Goal: Information Seeking & Learning: Learn about a topic

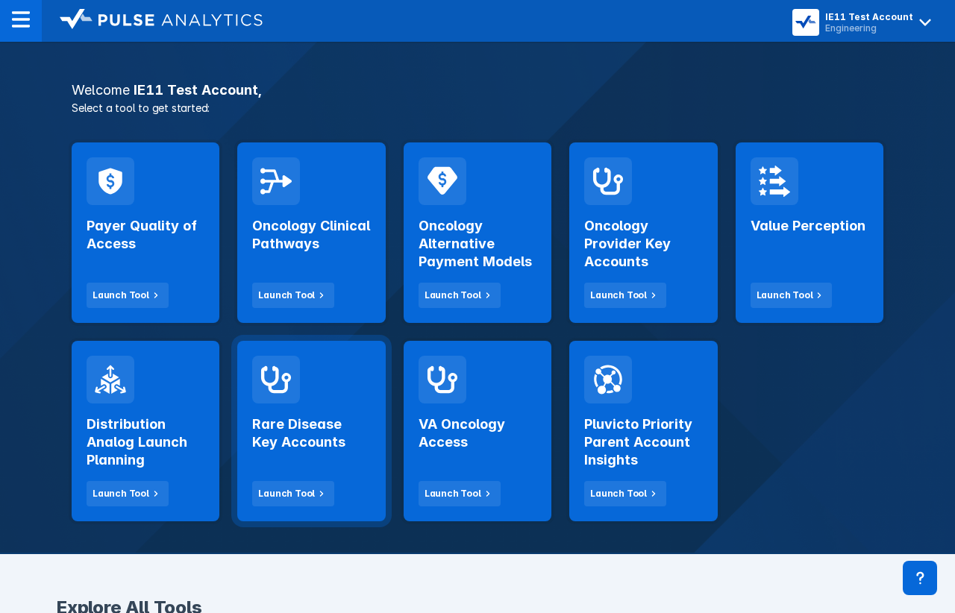
scroll to position [267, 0]
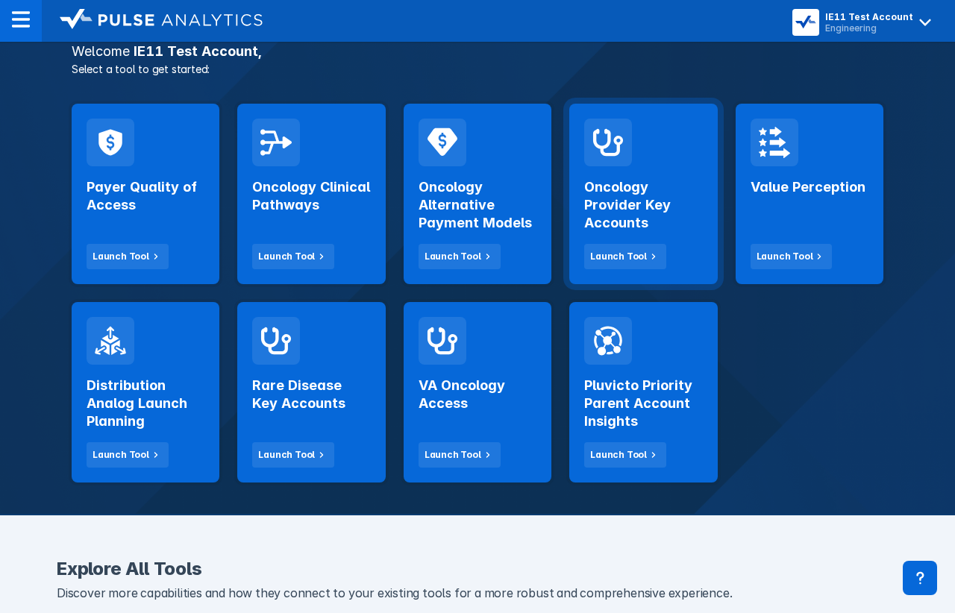
click at [646, 204] on h2 "Oncology Provider Key Accounts" at bounding box center [643, 205] width 118 height 54
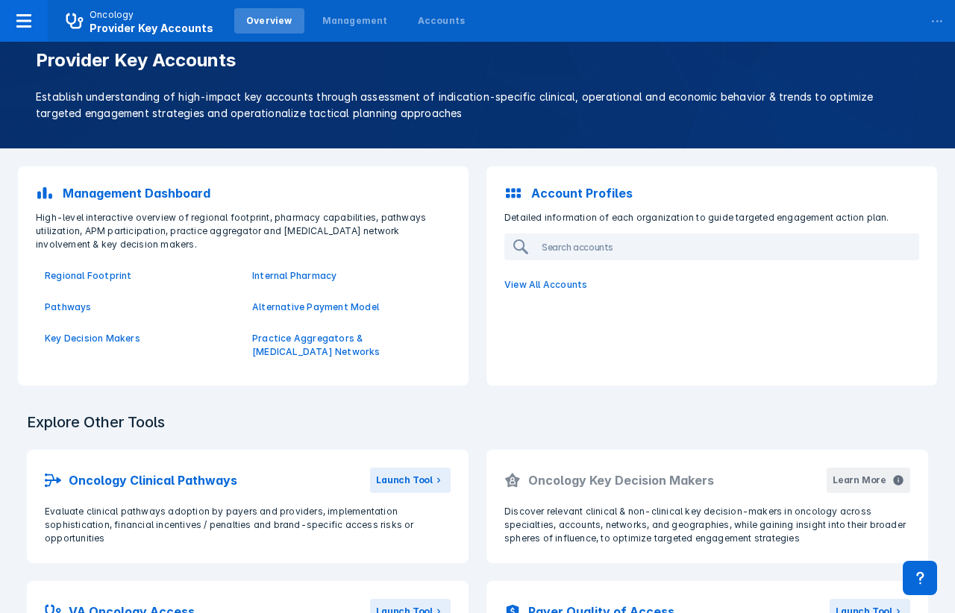
scroll to position [19, 0]
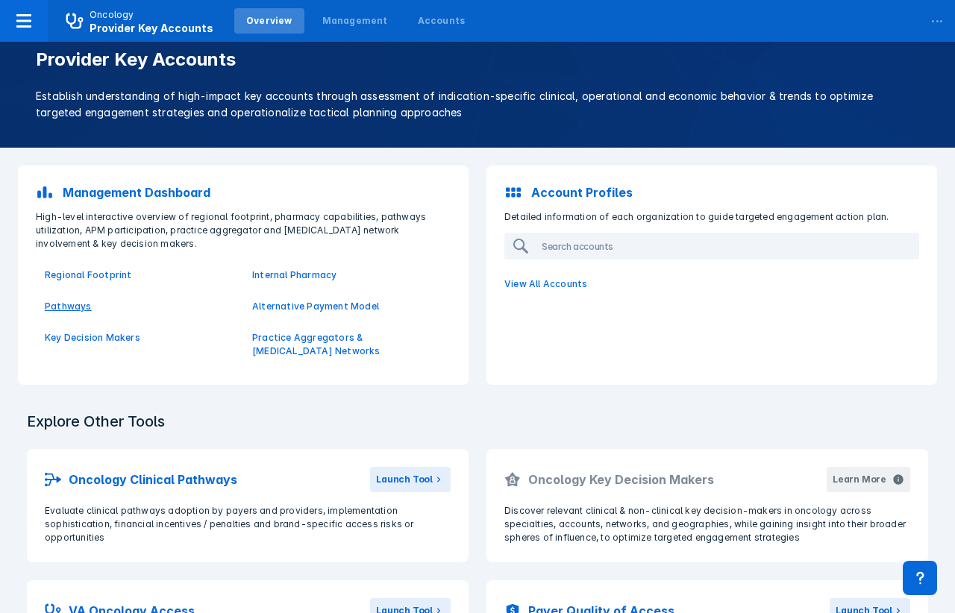
click at [81, 307] on p "Pathways" at bounding box center [139, 306] width 189 height 13
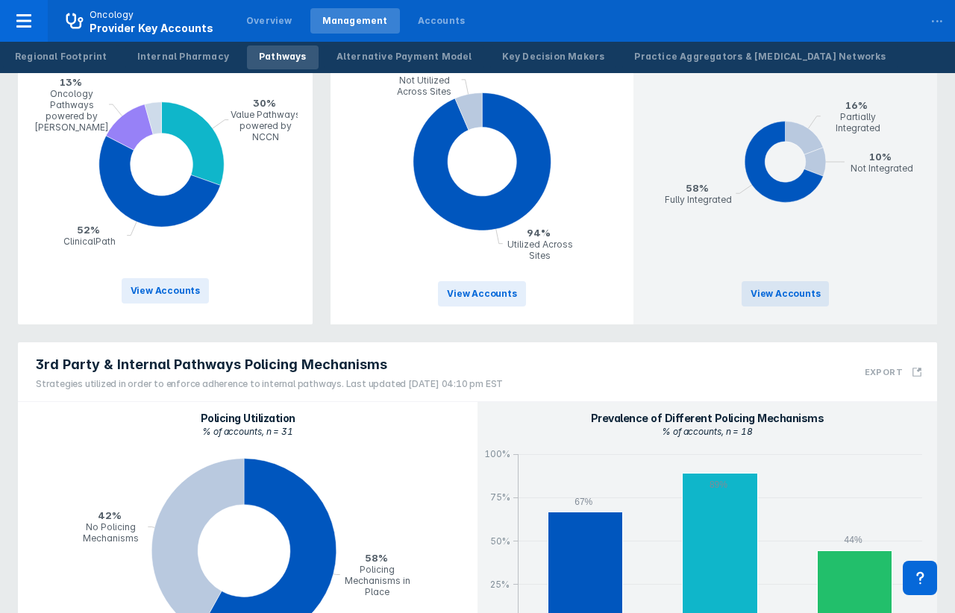
scroll to position [1013, 0]
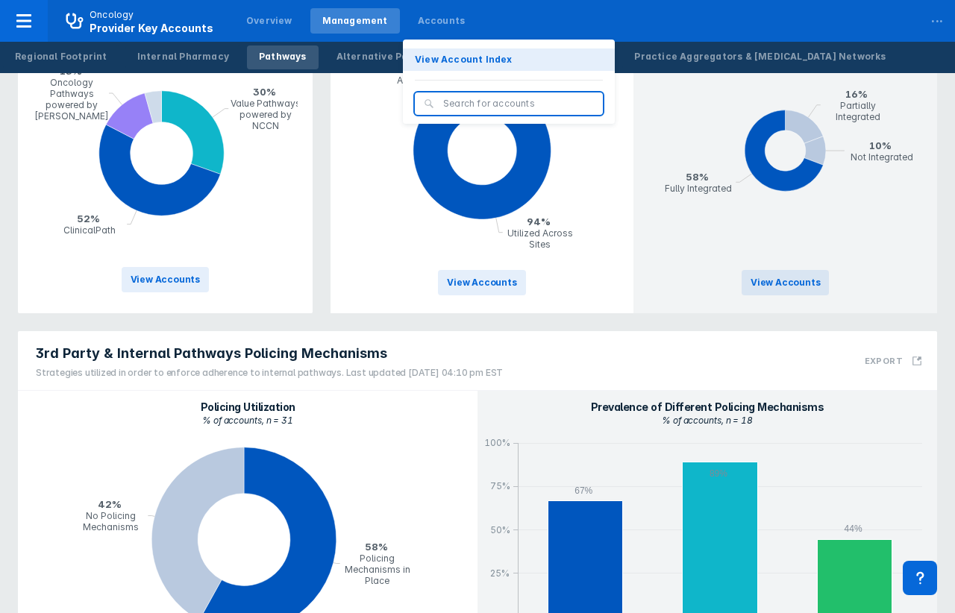
click at [433, 65] on p "View Account Index" at bounding box center [464, 59] width 98 height 13
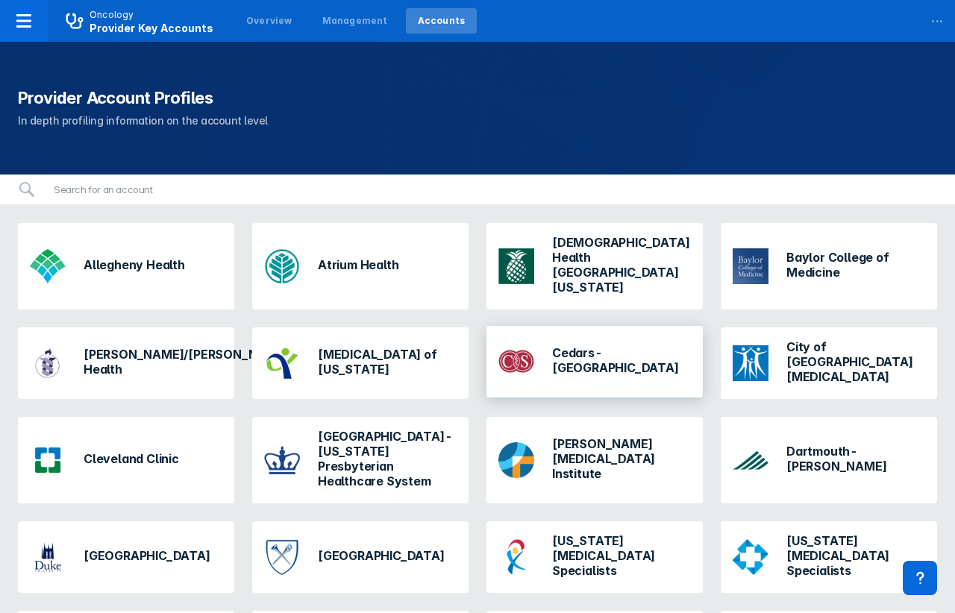
click at [573, 352] on div "Cedars-Sinai" at bounding box center [594, 362] width 204 height 48
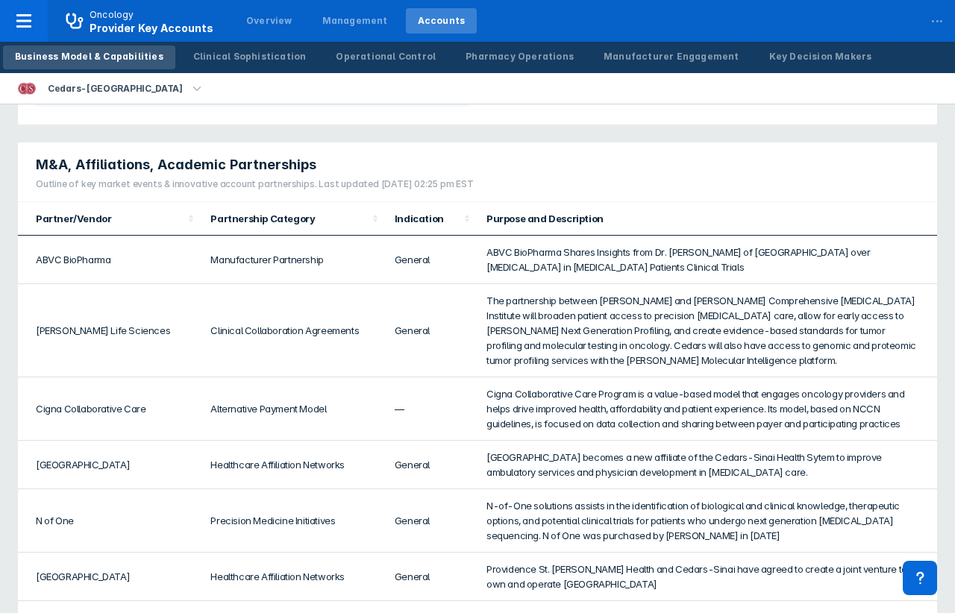
scroll to position [110, 0]
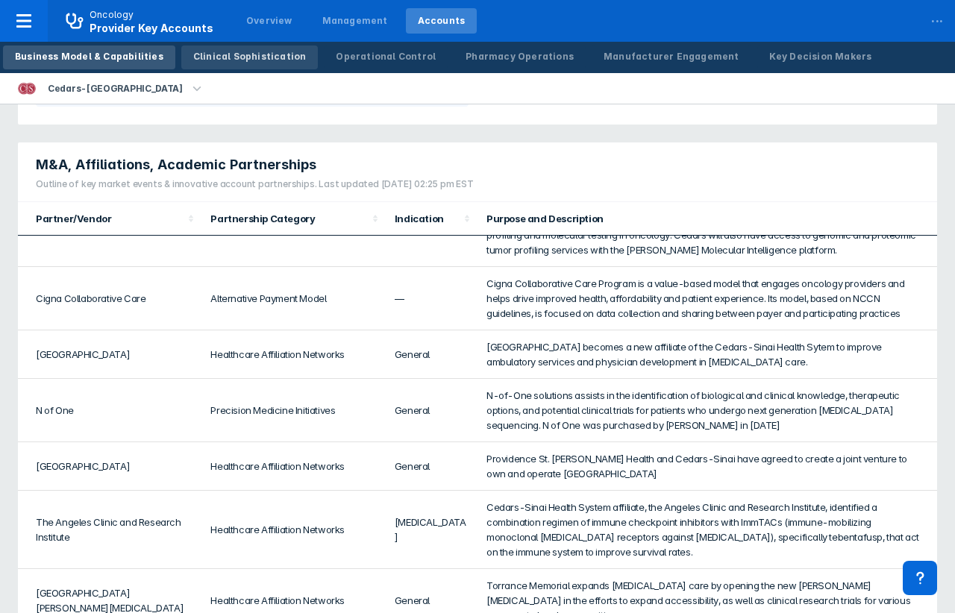
click at [252, 51] on div "Clinical Sophistication" at bounding box center [249, 56] width 113 height 13
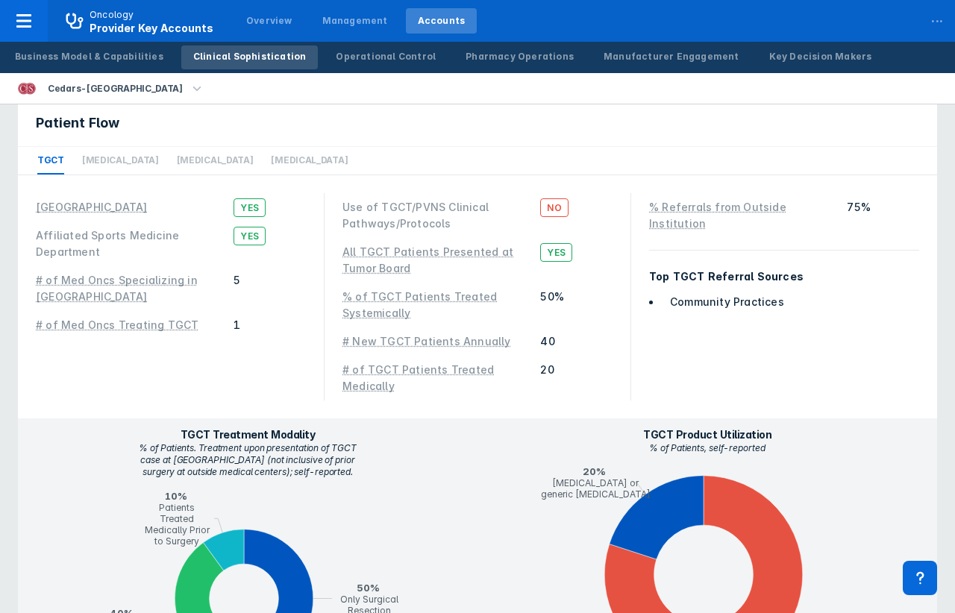
scroll to position [1414, 0]
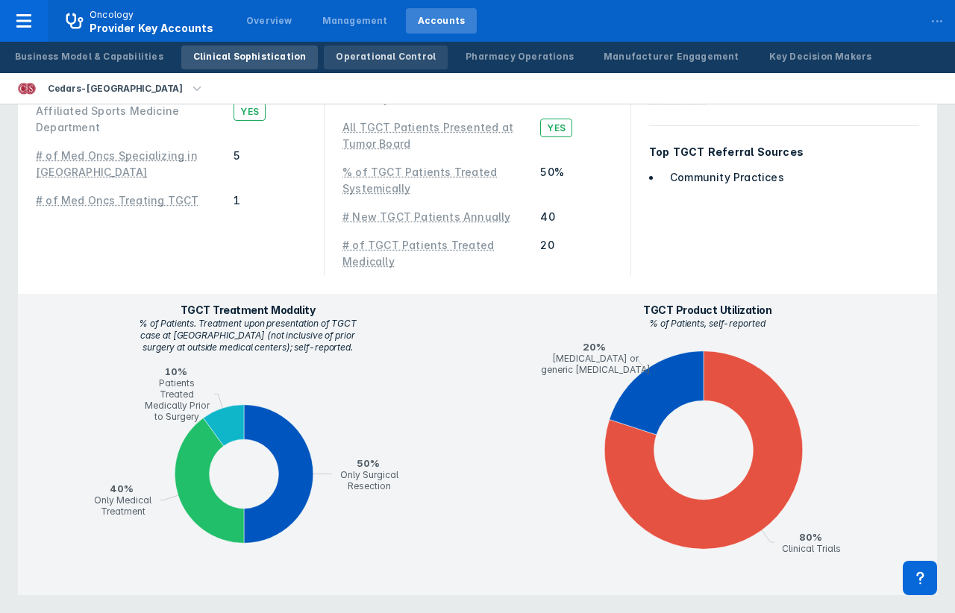
click at [336, 63] on div "Operational Control" at bounding box center [386, 56] width 100 height 13
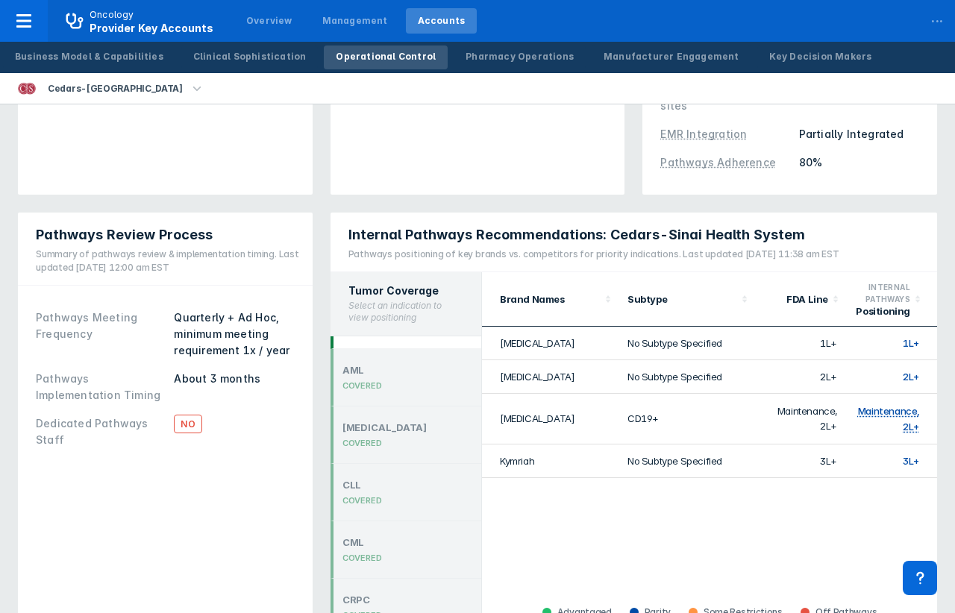
scroll to position [58, 0]
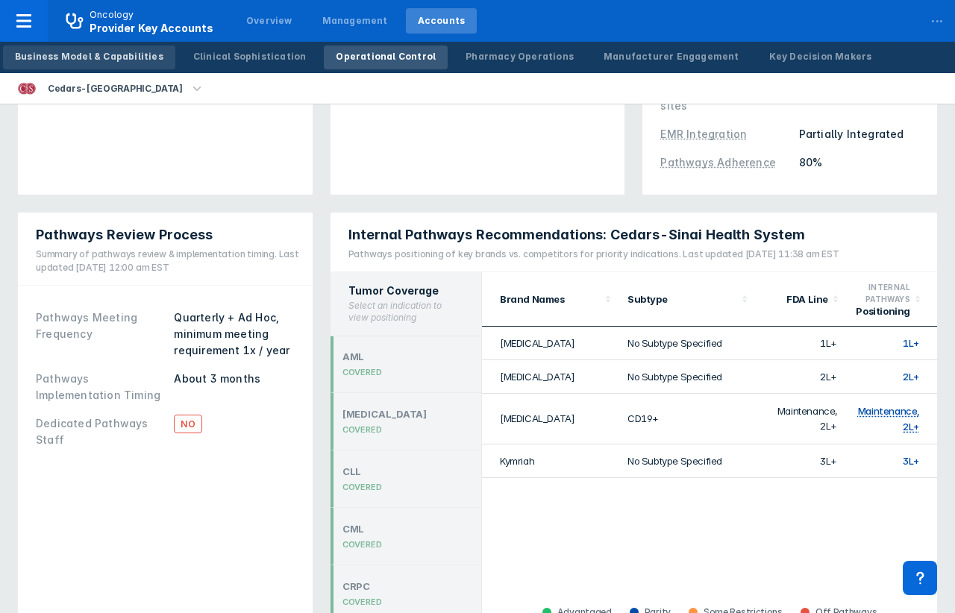
click at [140, 60] on div "Business Model & Capabilities" at bounding box center [89, 56] width 148 height 13
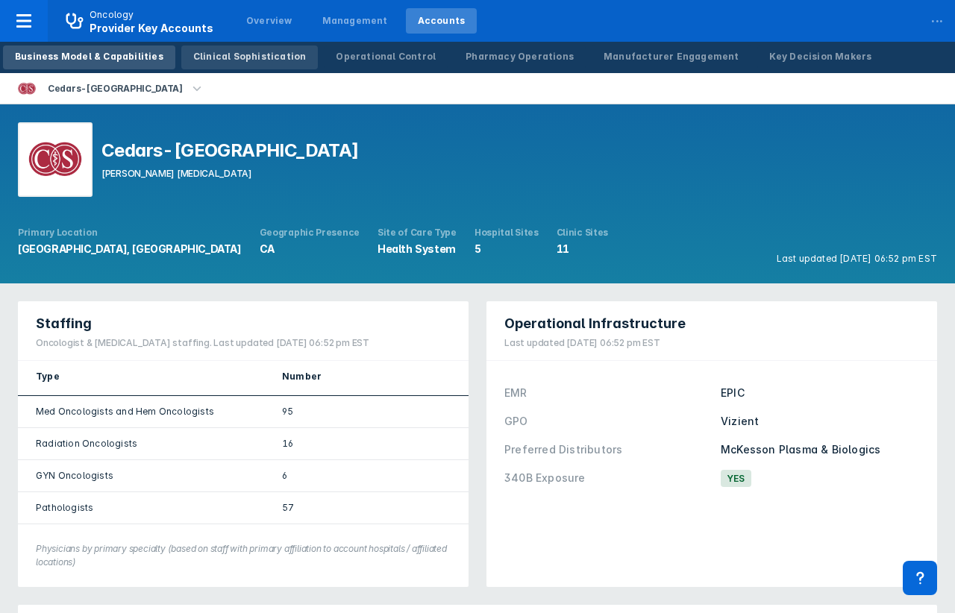
click at [210, 55] on div "Clinical Sophistication" at bounding box center [249, 56] width 113 height 13
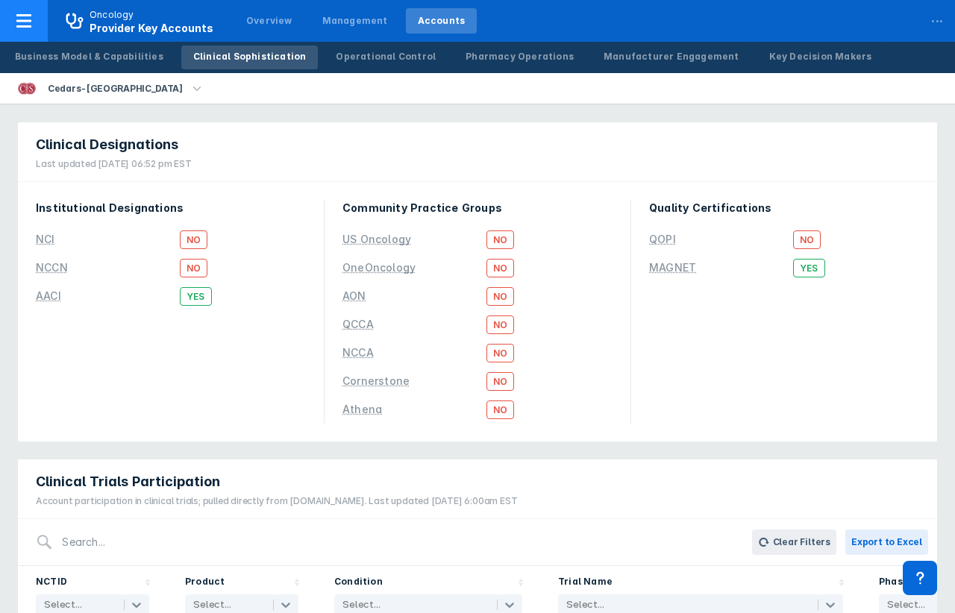
click at [34, 33] on div at bounding box center [24, 21] width 48 height 42
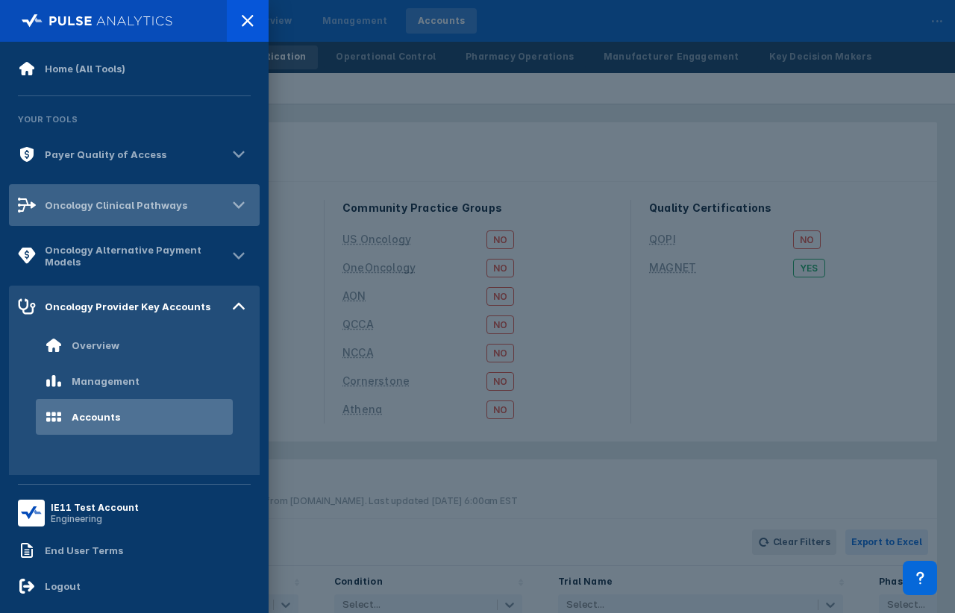
click at [83, 198] on div "Oncology Clinical Pathways" at bounding box center [102, 205] width 169 height 18
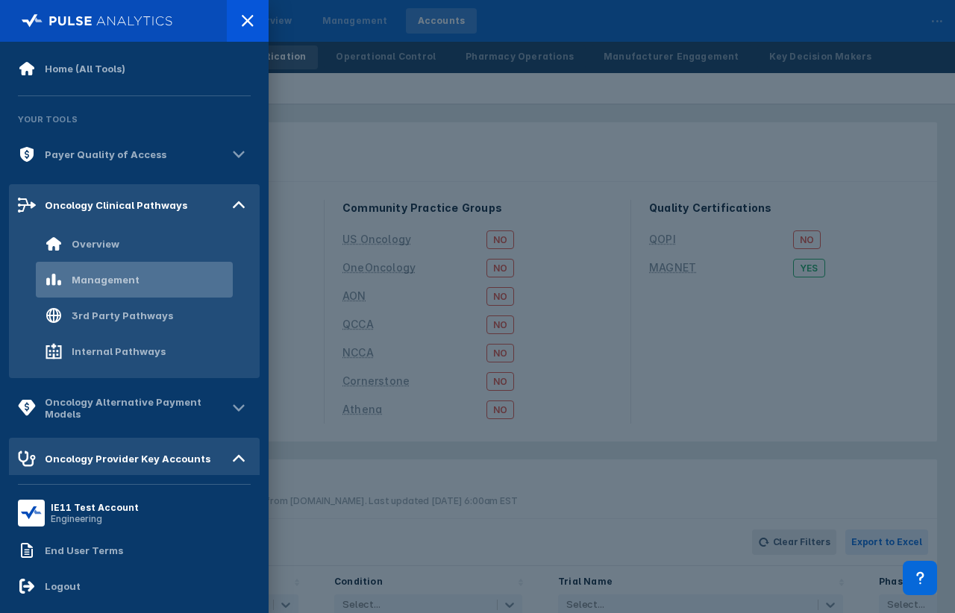
click at [77, 274] on div "Management" at bounding box center [106, 280] width 68 height 12
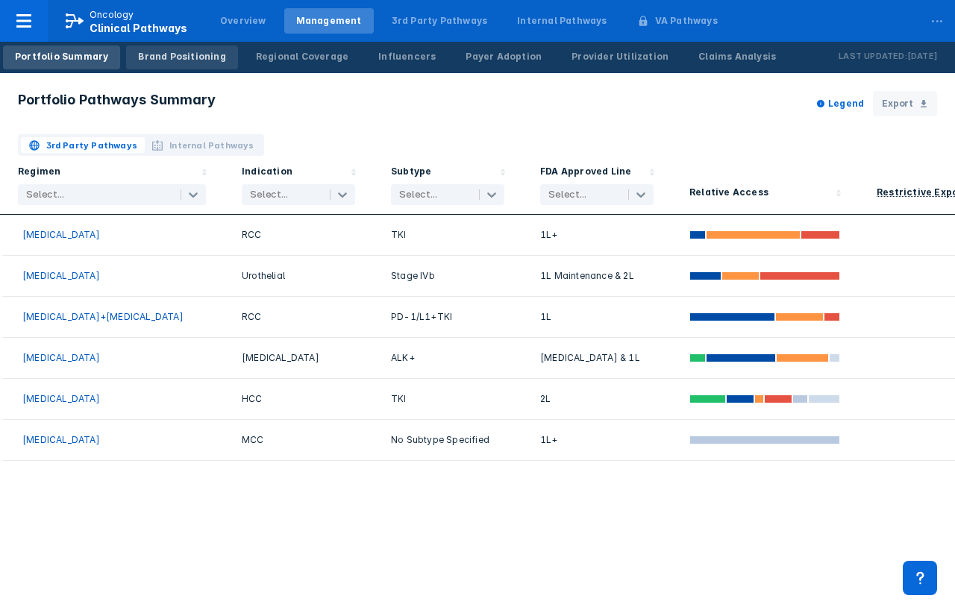
click at [199, 60] on div "Brand Positioning" at bounding box center [181, 56] width 87 height 13
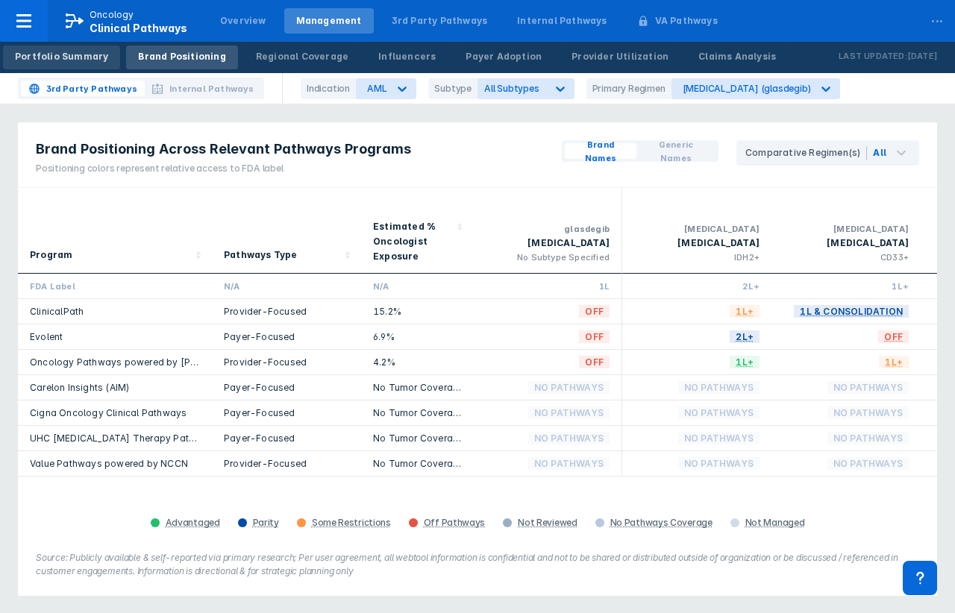
click at [70, 57] on div "Portfolio Summary" at bounding box center [61, 56] width 93 height 13
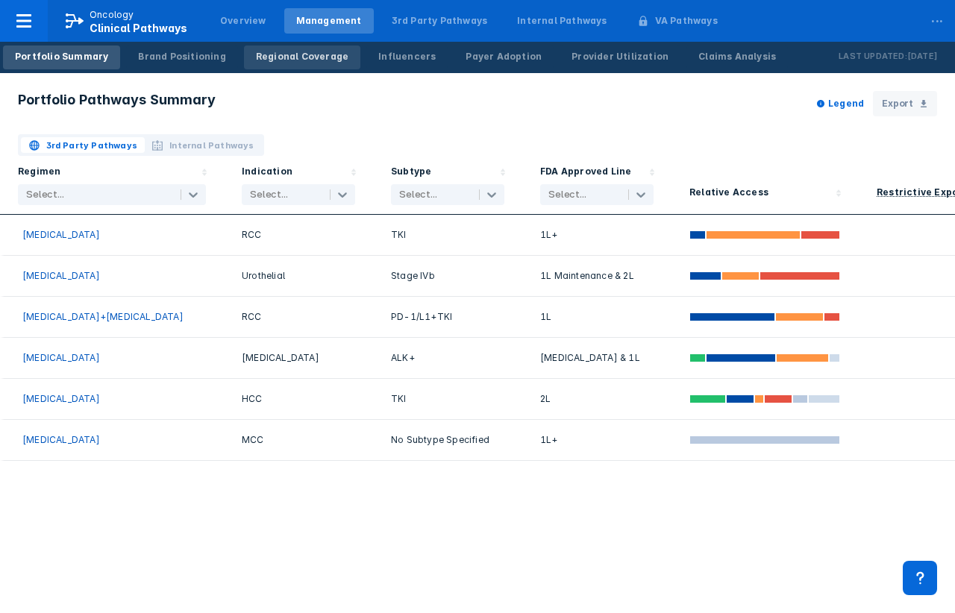
click at [275, 56] on div "Regional Coverage" at bounding box center [302, 56] width 92 height 13
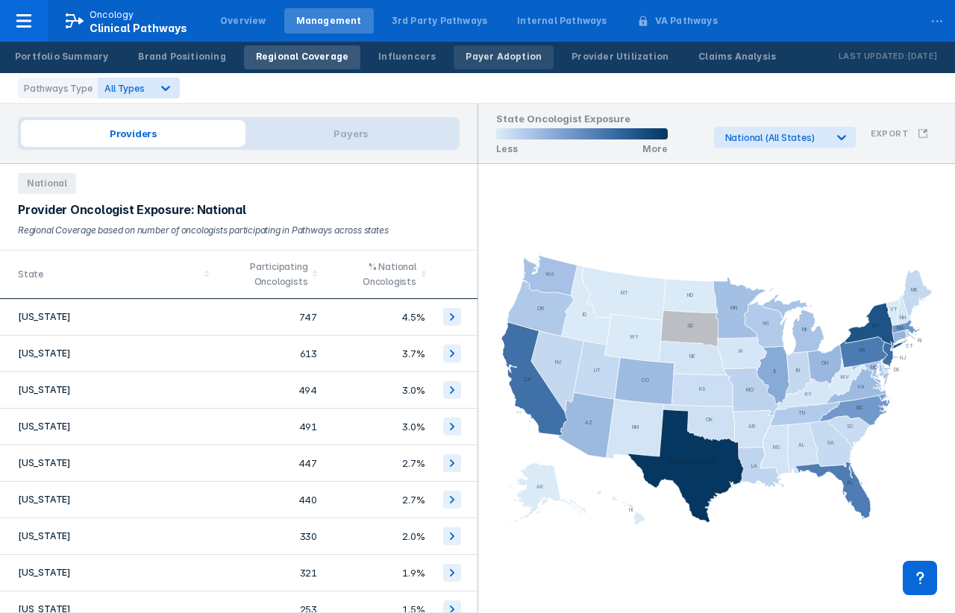
click at [492, 54] on div "Payer Adoption" at bounding box center [503, 56] width 76 height 13
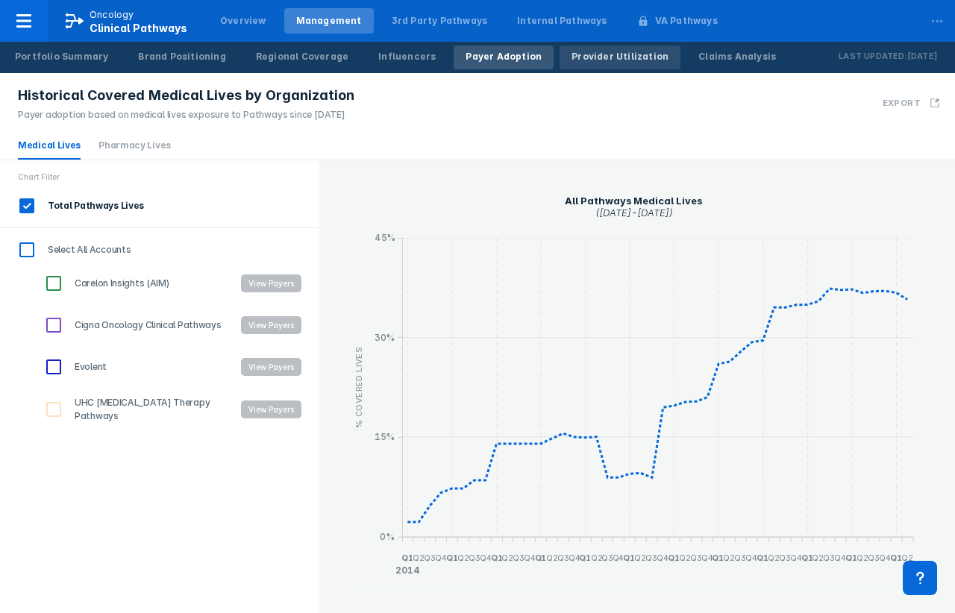
click at [588, 47] on link "Provider Utilization" at bounding box center [619, 57] width 121 height 24
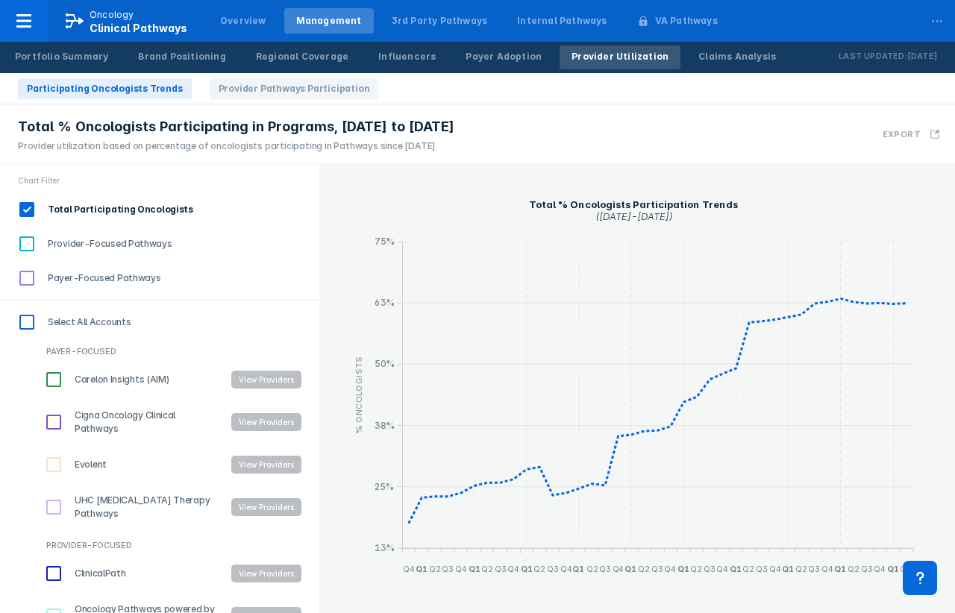
scroll to position [63, 0]
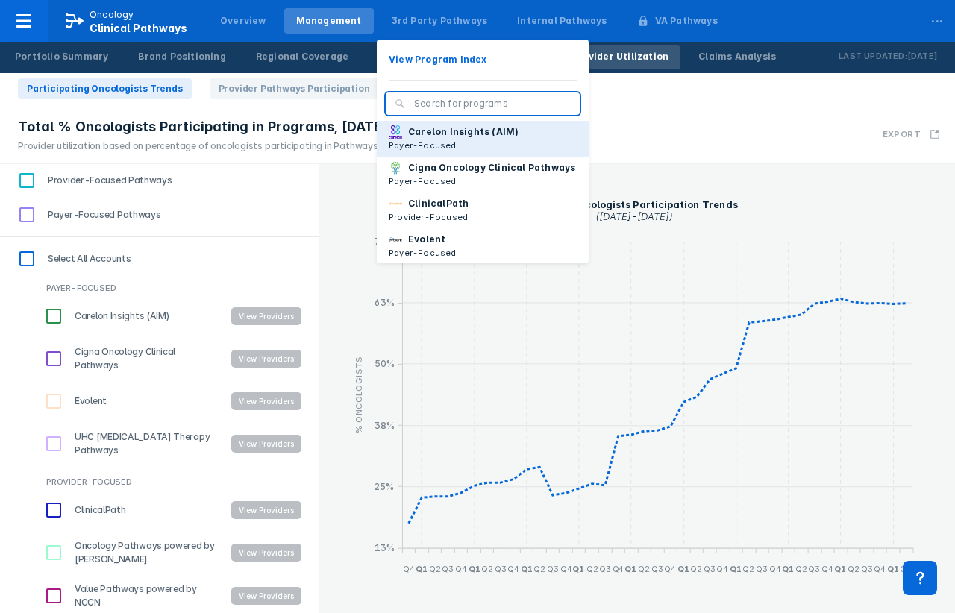
click at [407, 151] on p "Payer-Focused" at bounding box center [454, 145] width 130 height 13
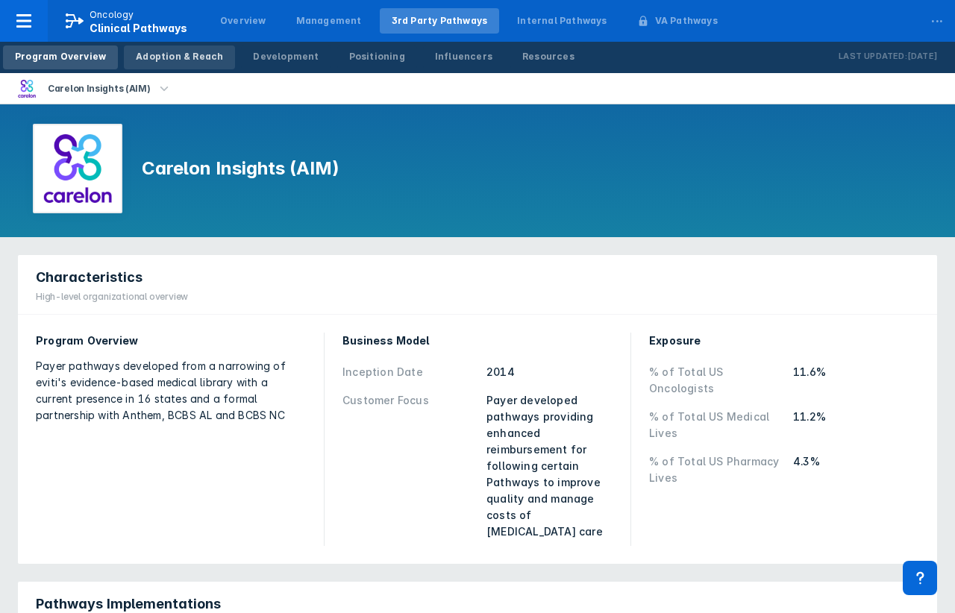
click at [194, 55] on div "Adoption & Reach" at bounding box center [179, 56] width 87 height 13
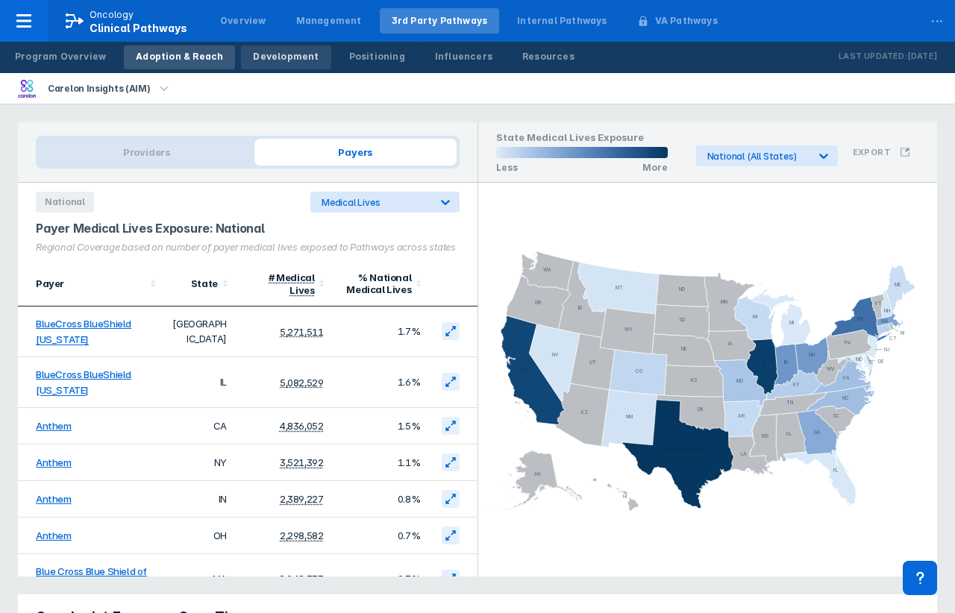
click at [275, 60] on div "Development" at bounding box center [286, 56] width 66 height 13
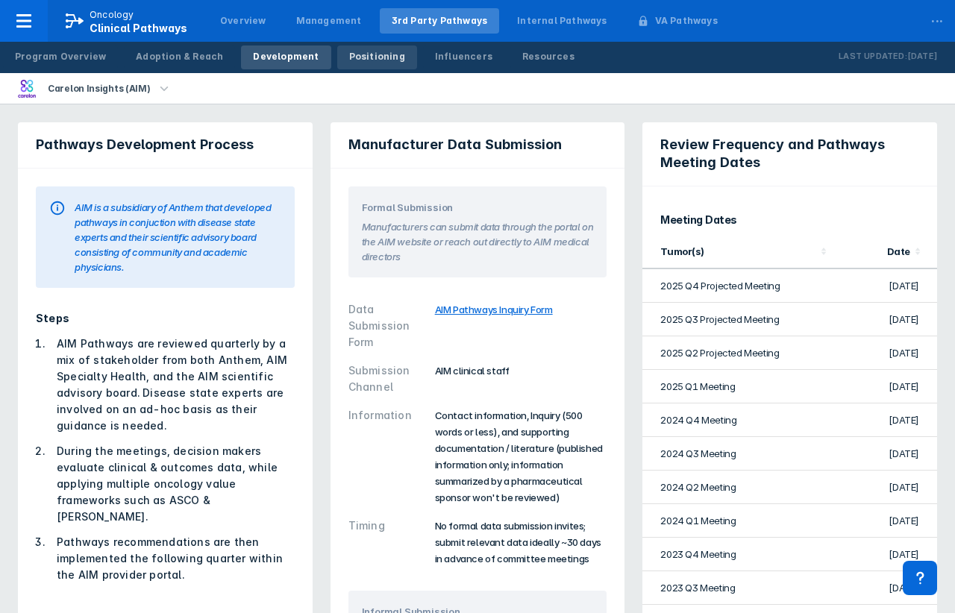
click at [362, 62] on div "Positioning" at bounding box center [377, 56] width 56 height 13
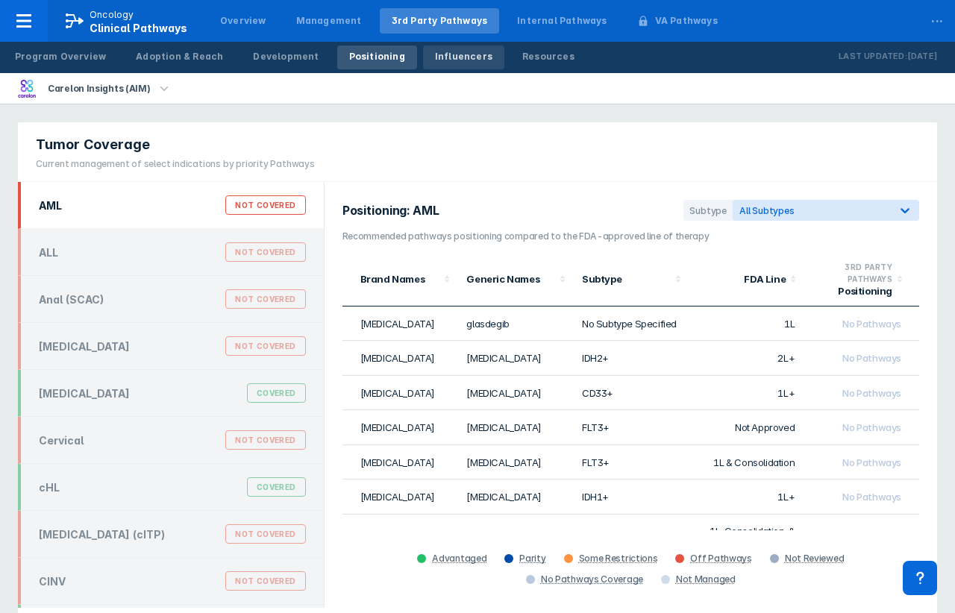
click at [441, 57] on div "Influencers" at bounding box center [463, 56] width 57 height 13
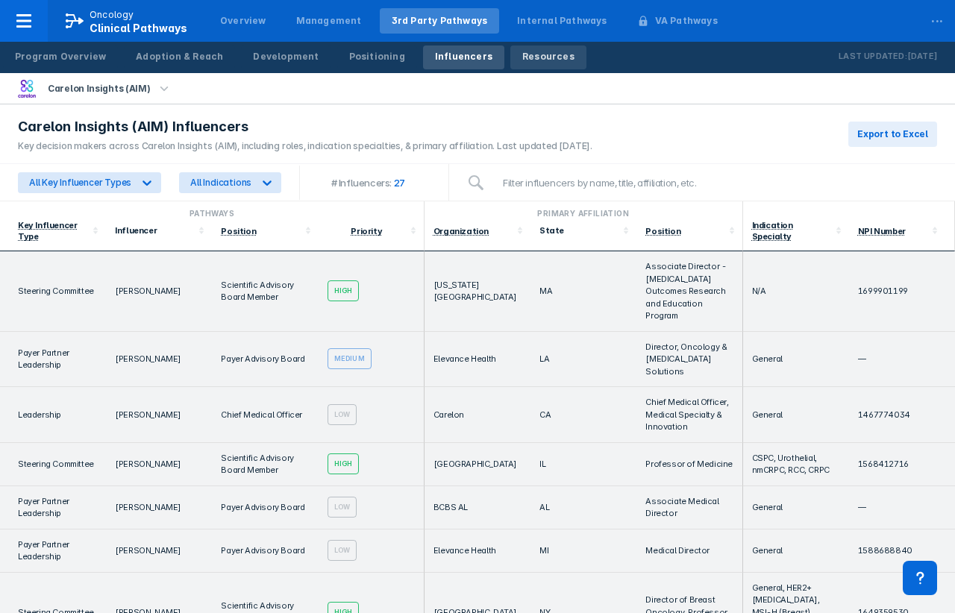
click at [530, 59] on div "Resources" at bounding box center [548, 56] width 52 height 13
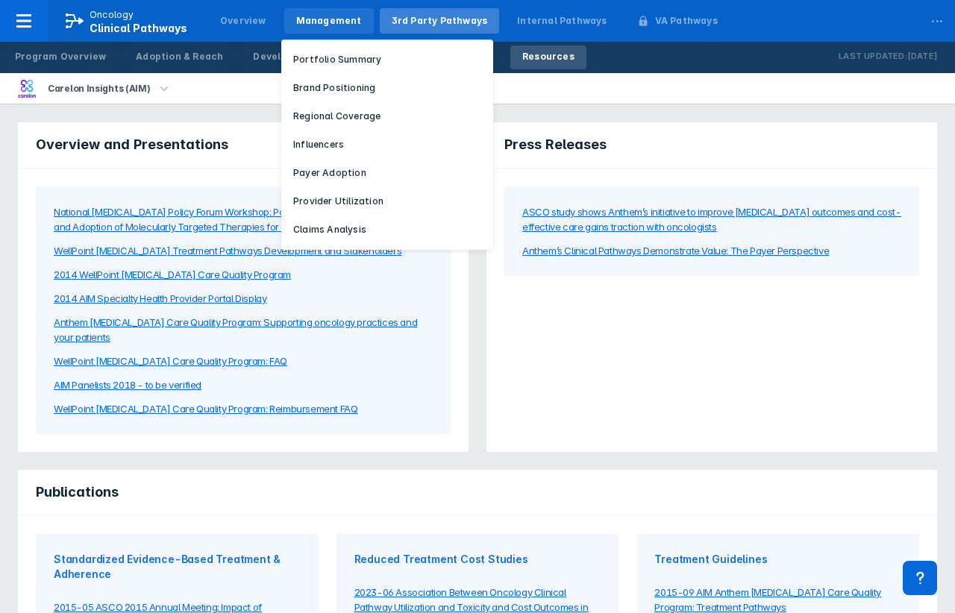
click at [332, 19] on div "Management" at bounding box center [329, 20] width 66 height 13
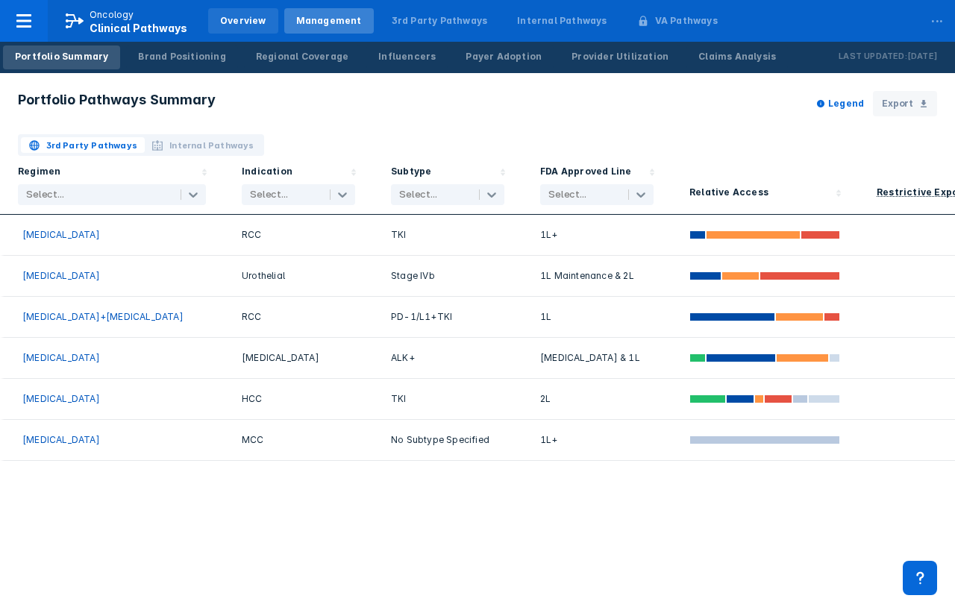
click at [234, 16] on div "Overview" at bounding box center [243, 20] width 46 height 13
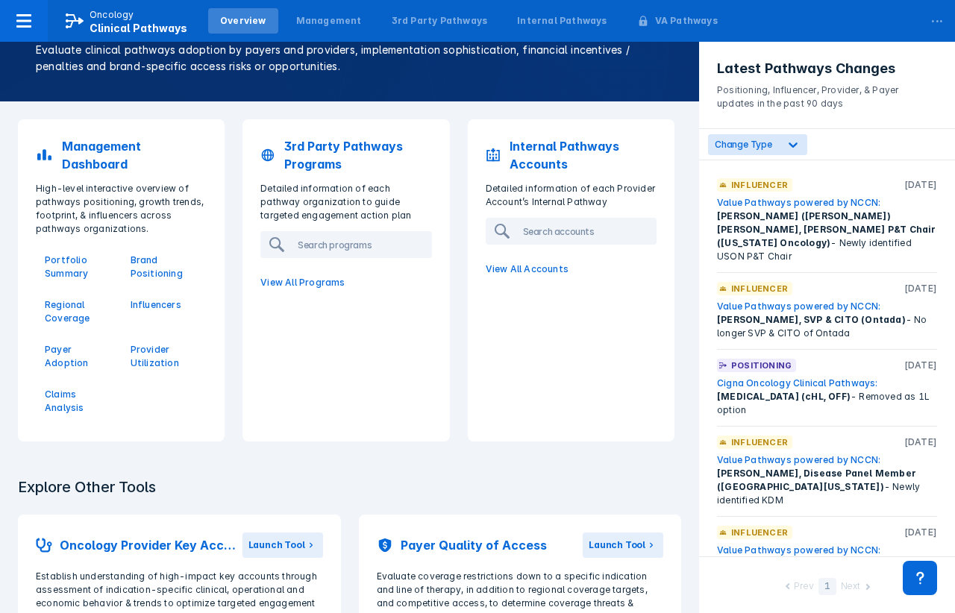
scroll to position [33, 0]
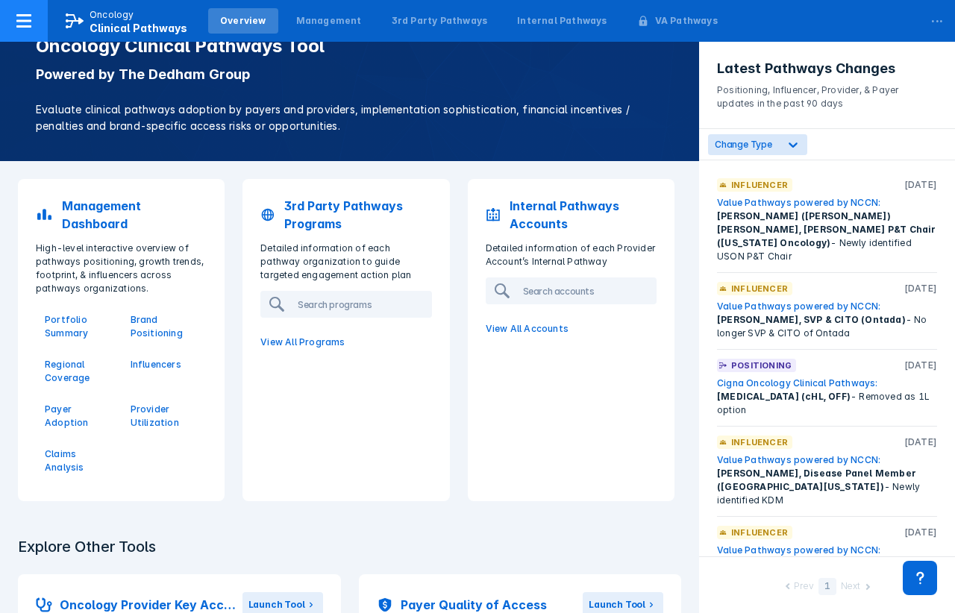
click at [33, 35] on div at bounding box center [24, 21] width 48 height 42
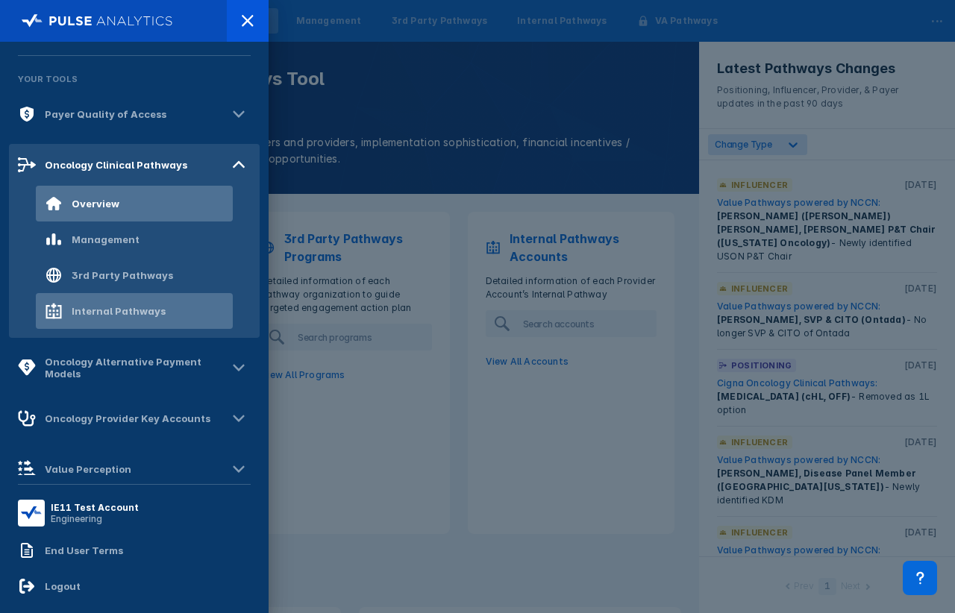
scroll to position [0, 0]
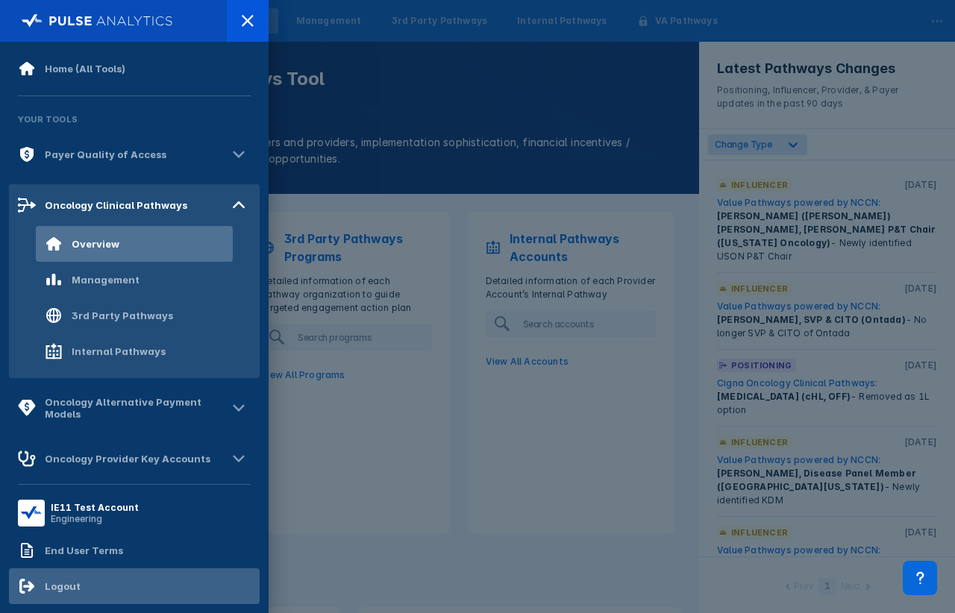
click at [104, 588] on div "Logout" at bounding box center [134, 586] width 251 height 36
